Goal: Go to known website: Go to known website

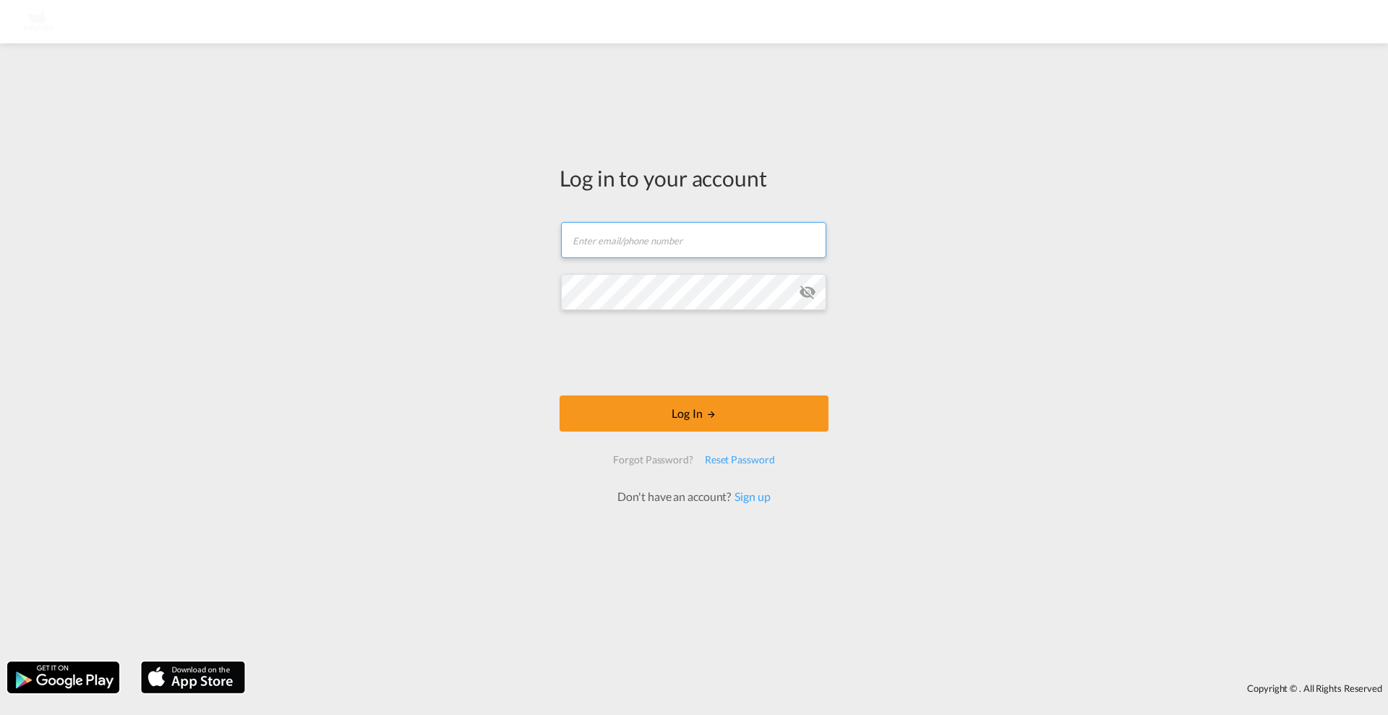
type input "claus.robert@freightify.com"
click at [807, 286] on md-icon "icon-eye-off" at bounding box center [807, 291] width 17 height 17
